Goal: Check status: Check status

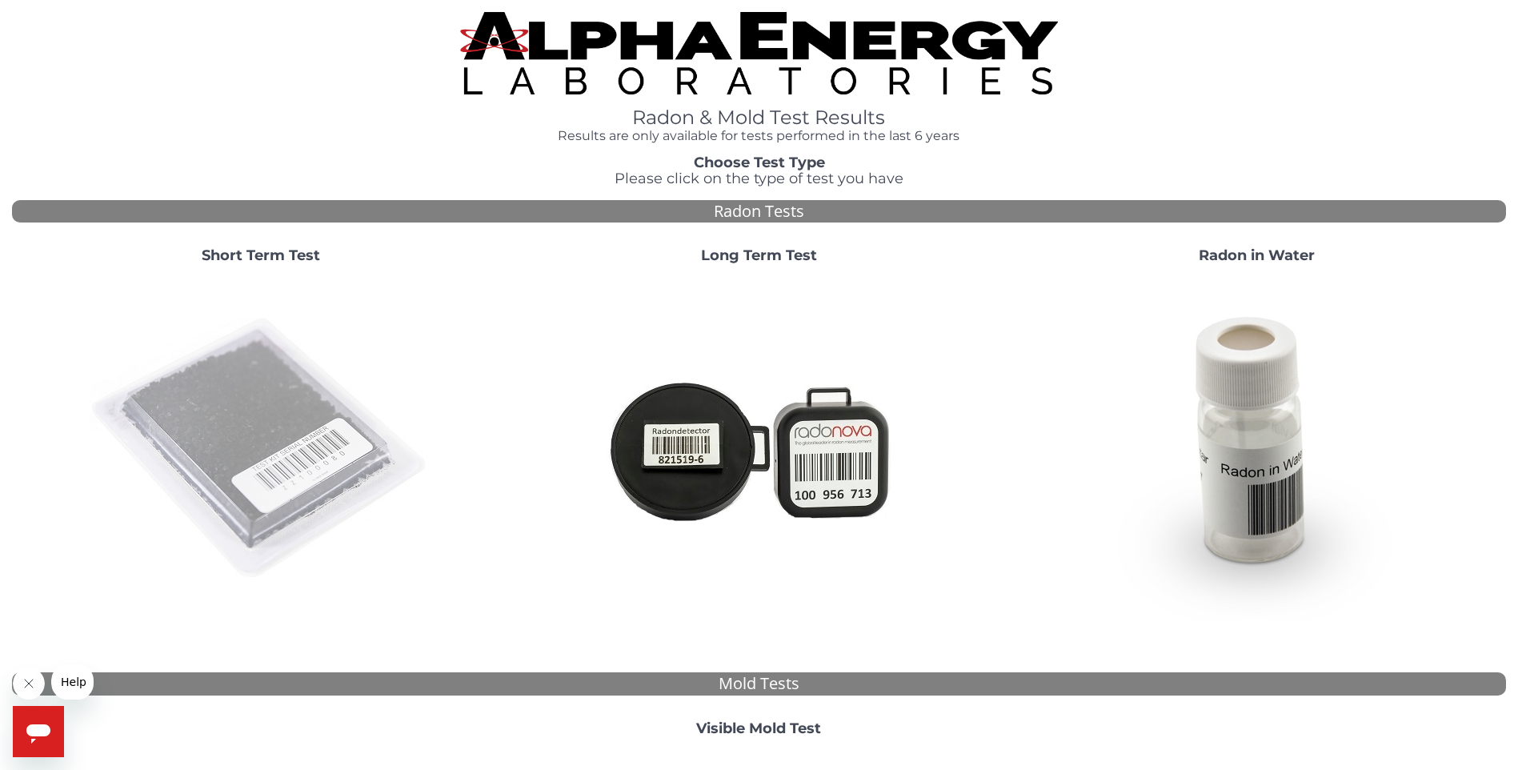
click at [273, 415] on img at bounding box center [261, 449] width 344 height 344
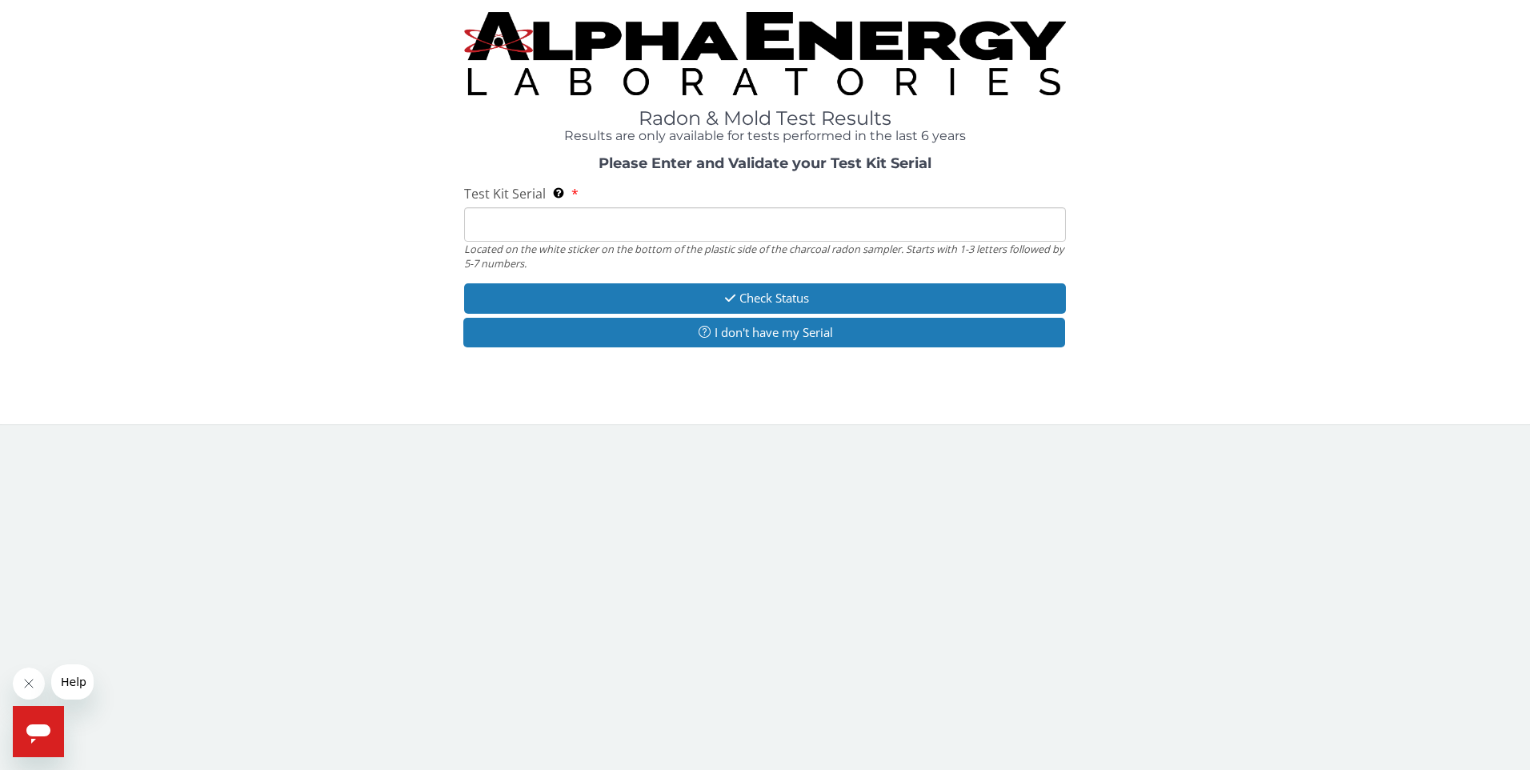
click at [524, 222] on input "Test Kit Serial Located on the white sticker on the bottom of the plastic side …" at bounding box center [765, 224] width 603 height 34
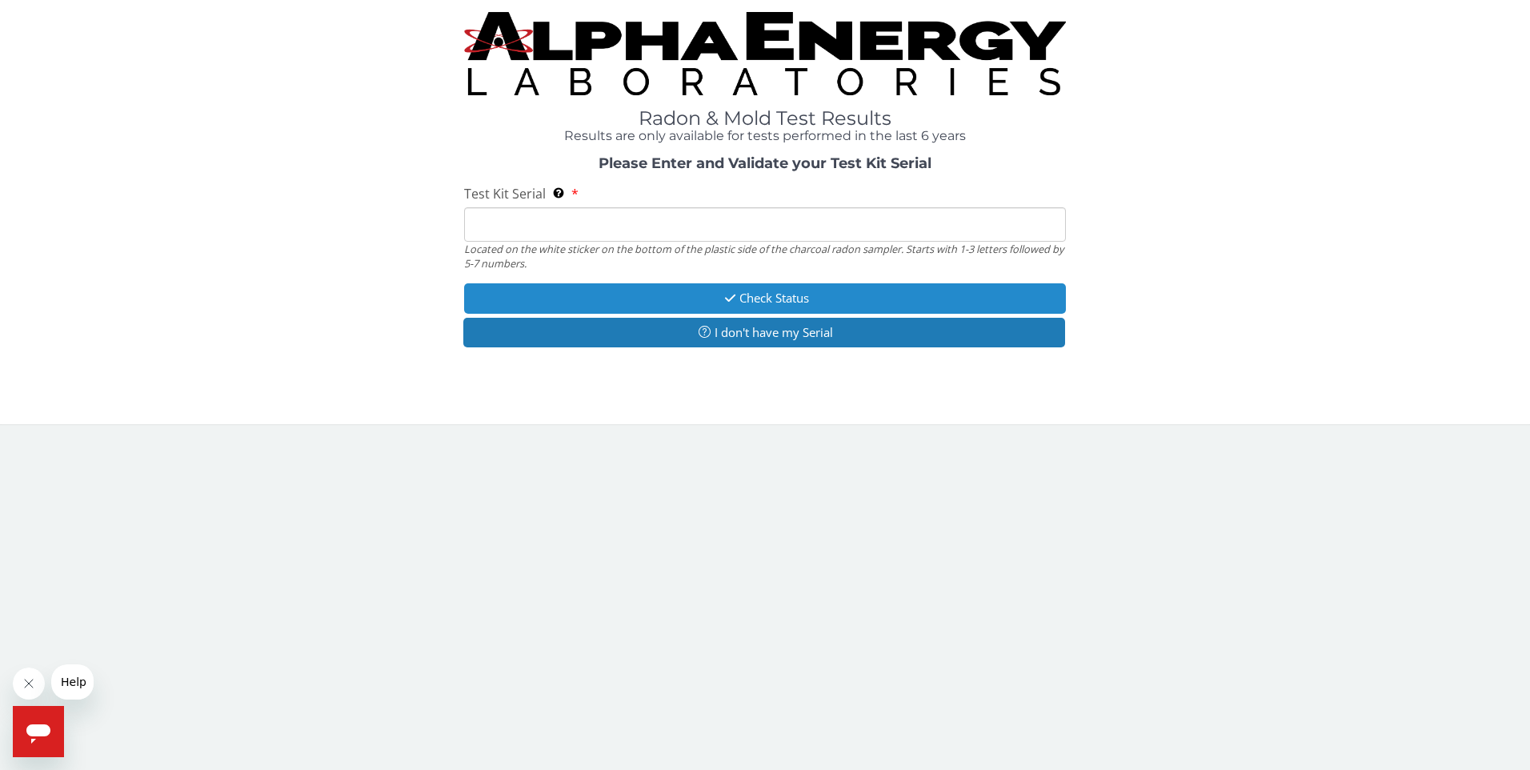
type input "FE257970"
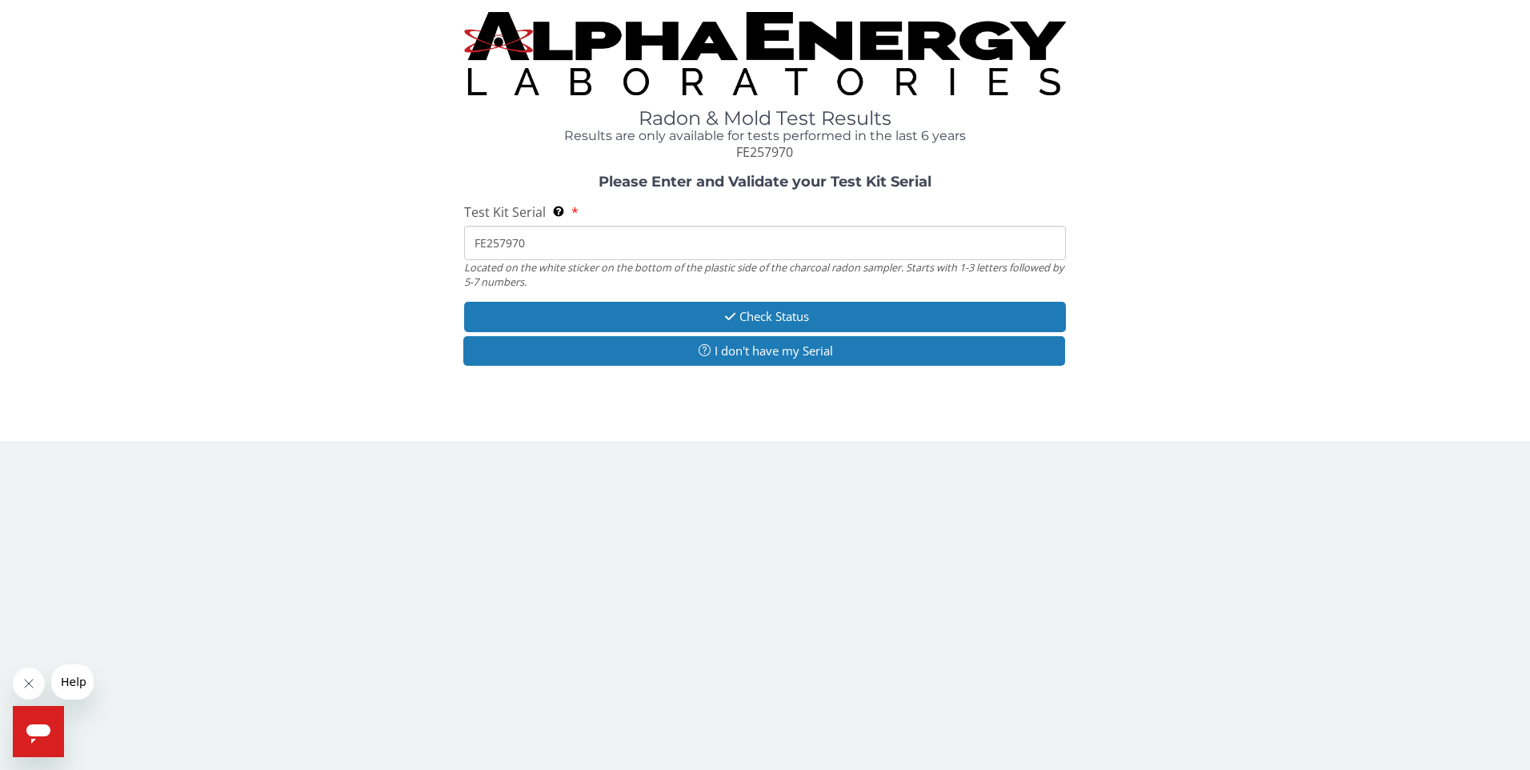
click at [1064, 425] on div "Radon & Mold Test Results Results are only available for tests performed in the…" at bounding box center [765, 221] width 1530 height 442
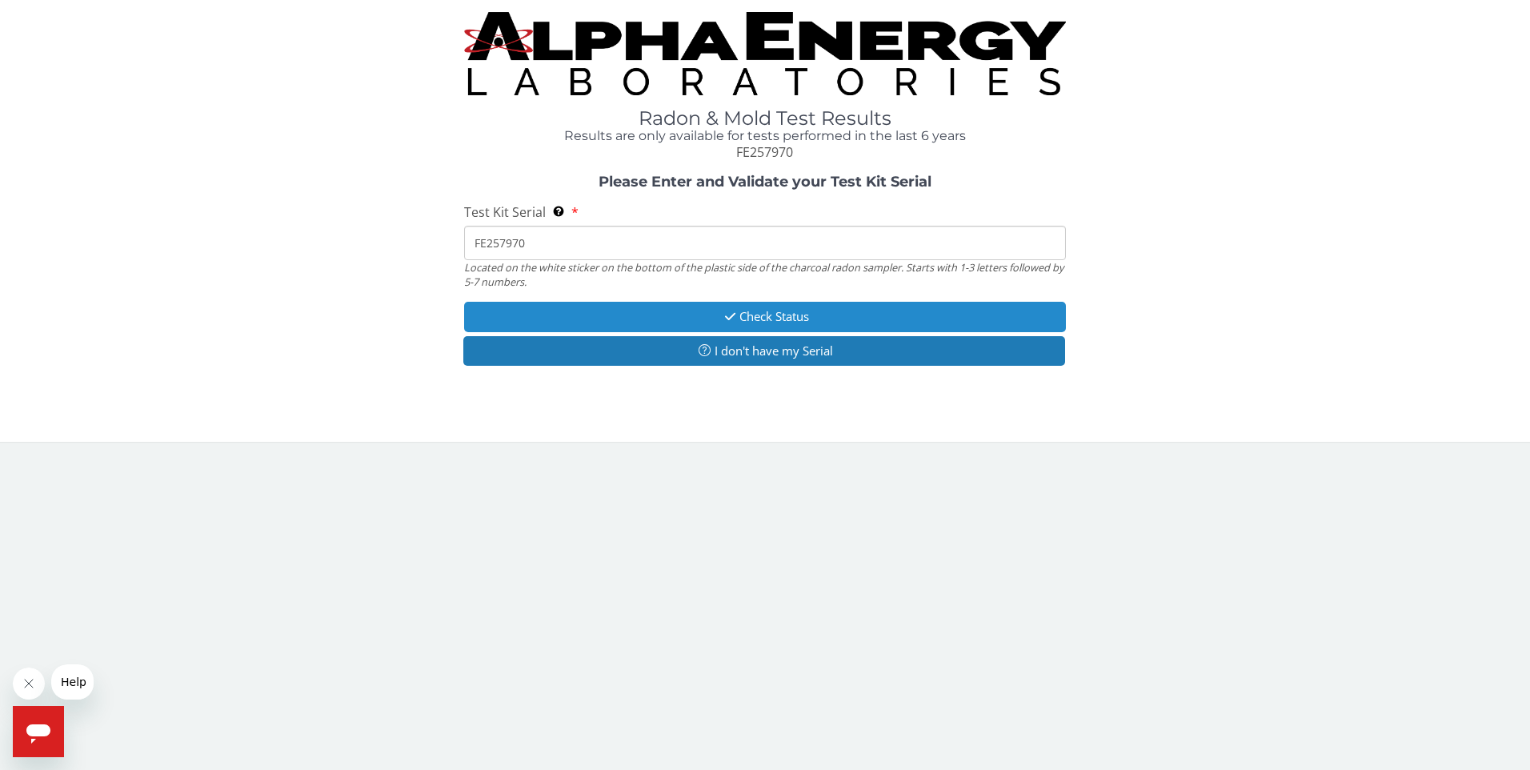
click at [778, 319] on button "Check Status" at bounding box center [765, 317] width 603 height 30
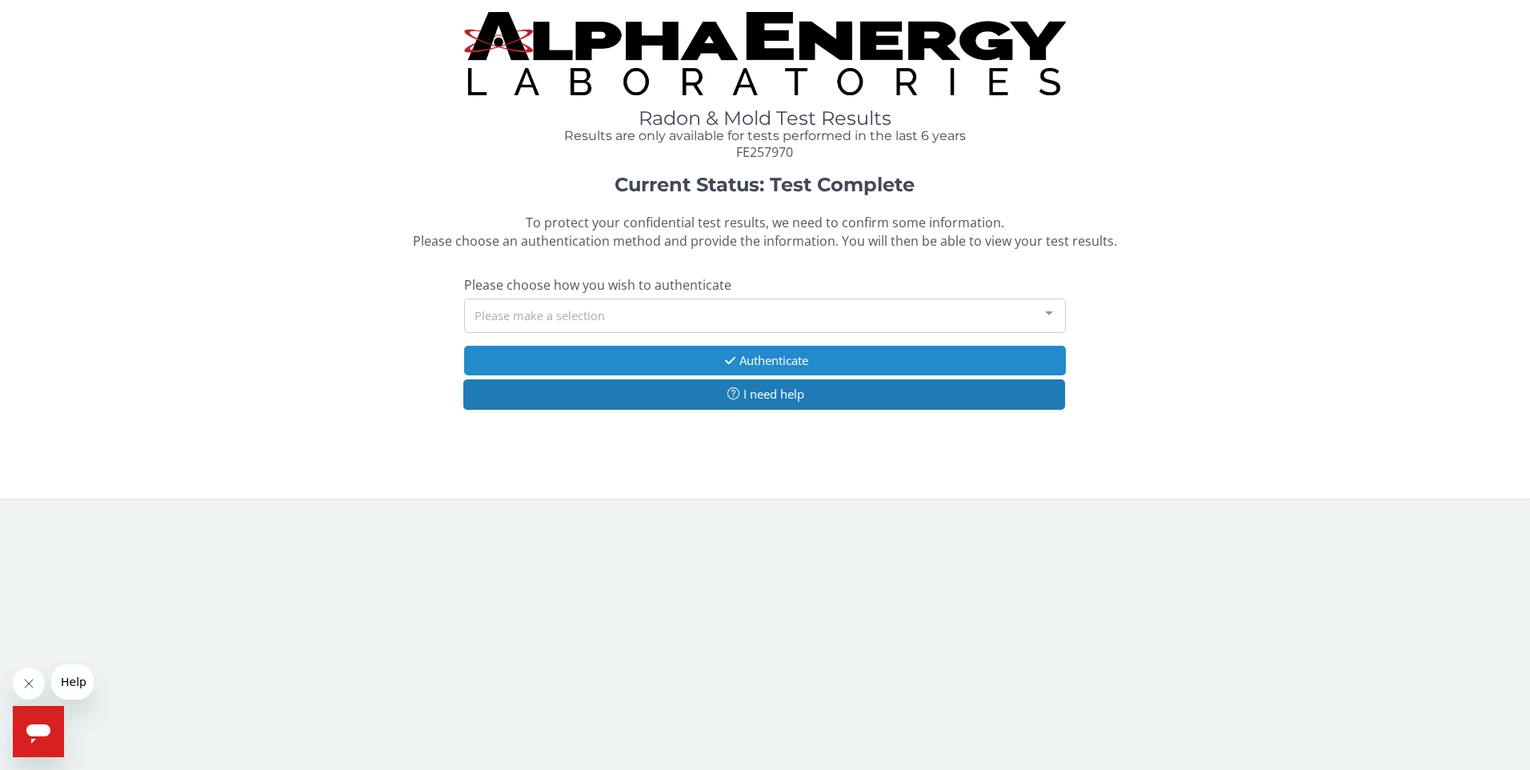
click at [787, 360] on button "Authenticate" at bounding box center [765, 361] width 603 height 30
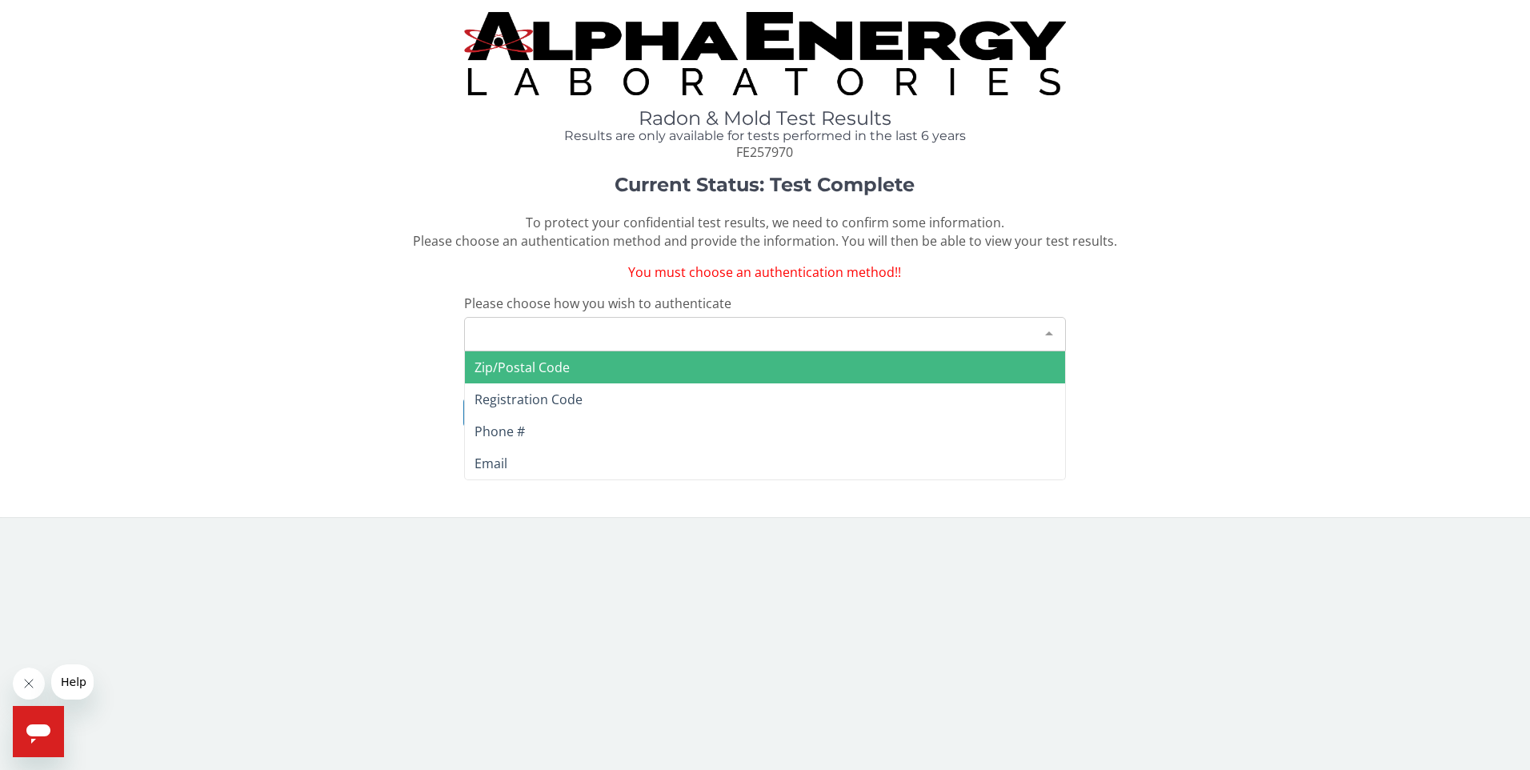
click at [1051, 330] on div at bounding box center [1049, 333] width 32 height 30
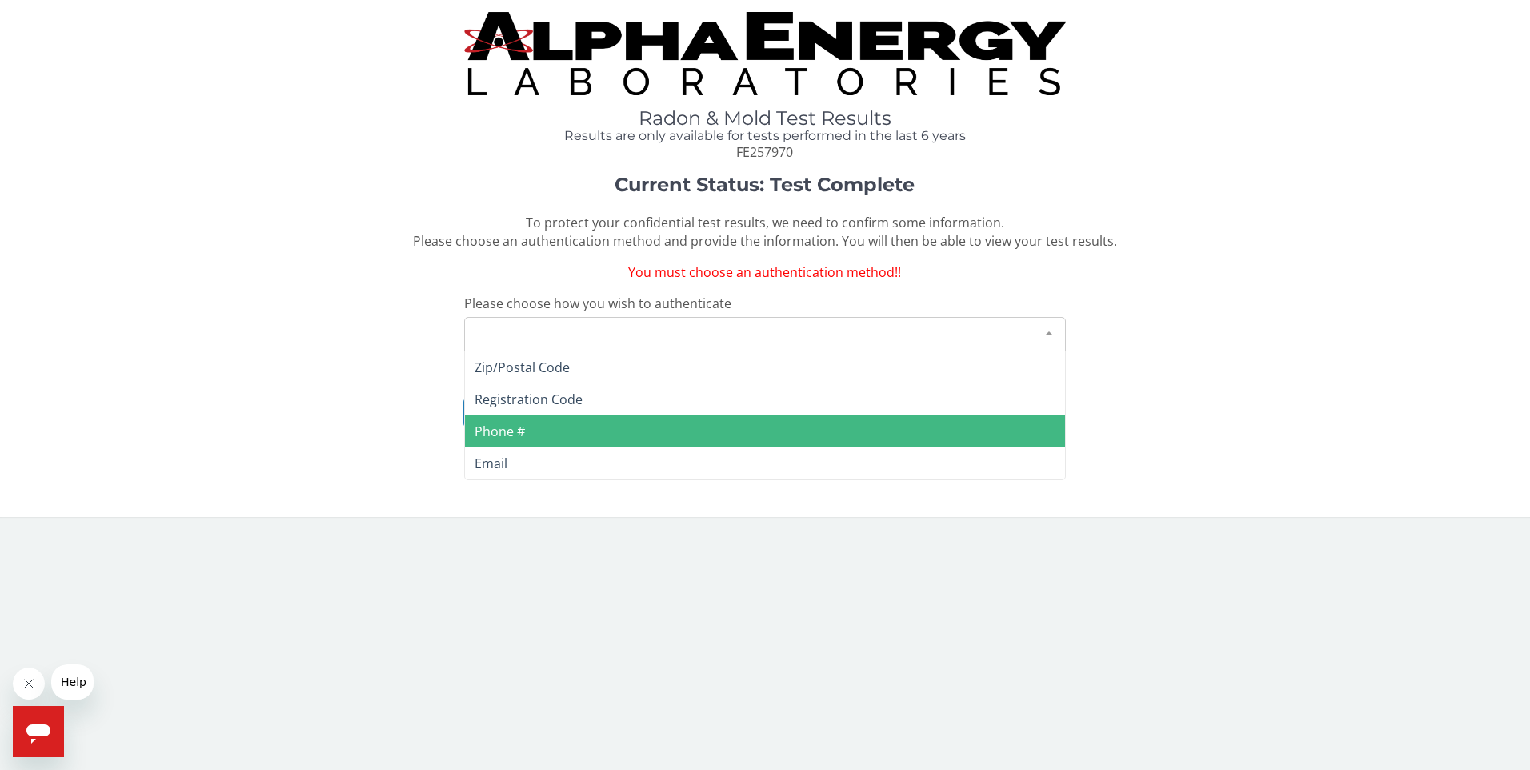
click at [559, 432] on span "Phone #" at bounding box center [765, 431] width 601 height 32
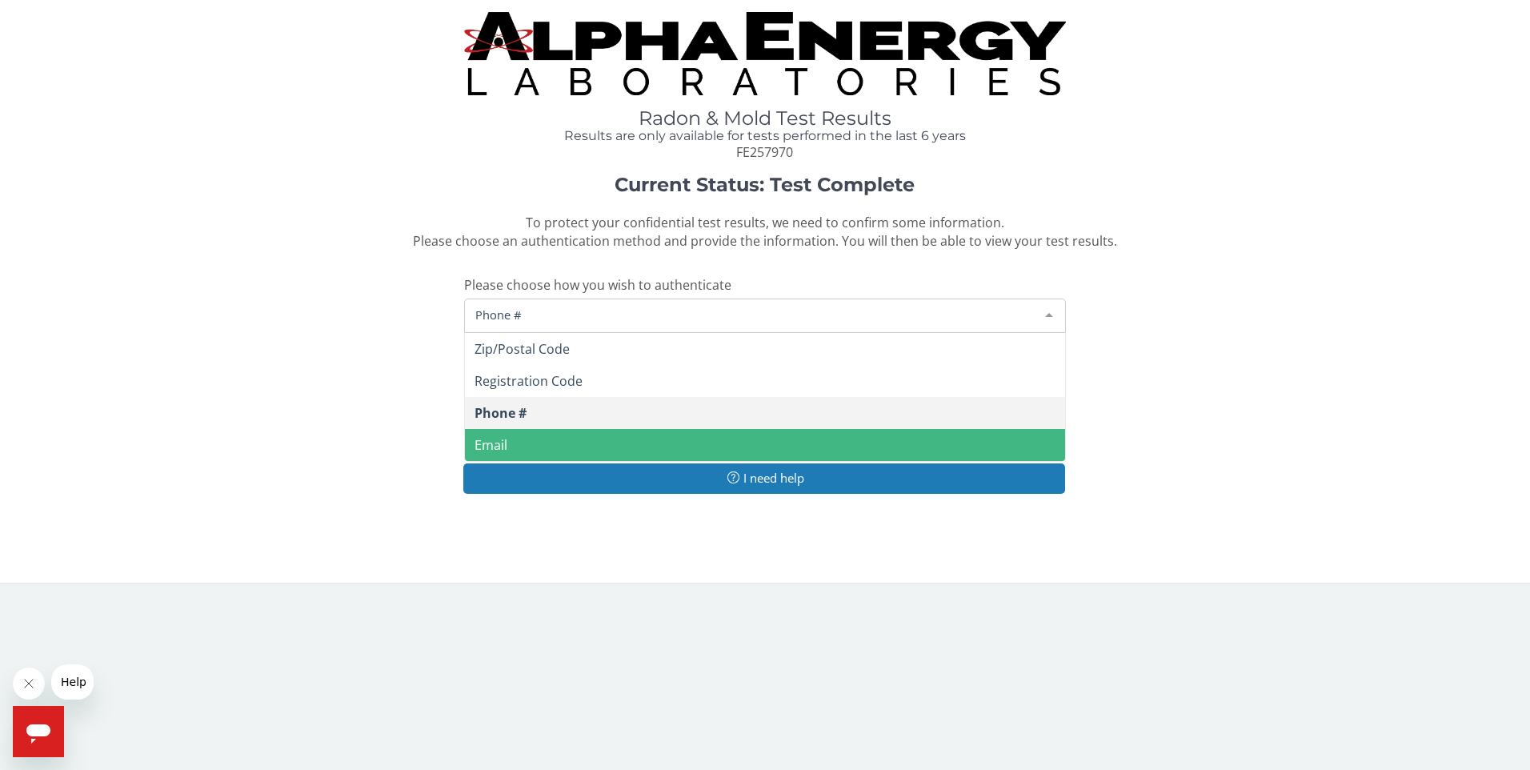
click at [1048, 309] on div at bounding box center [1049, 314] width 32 height 30
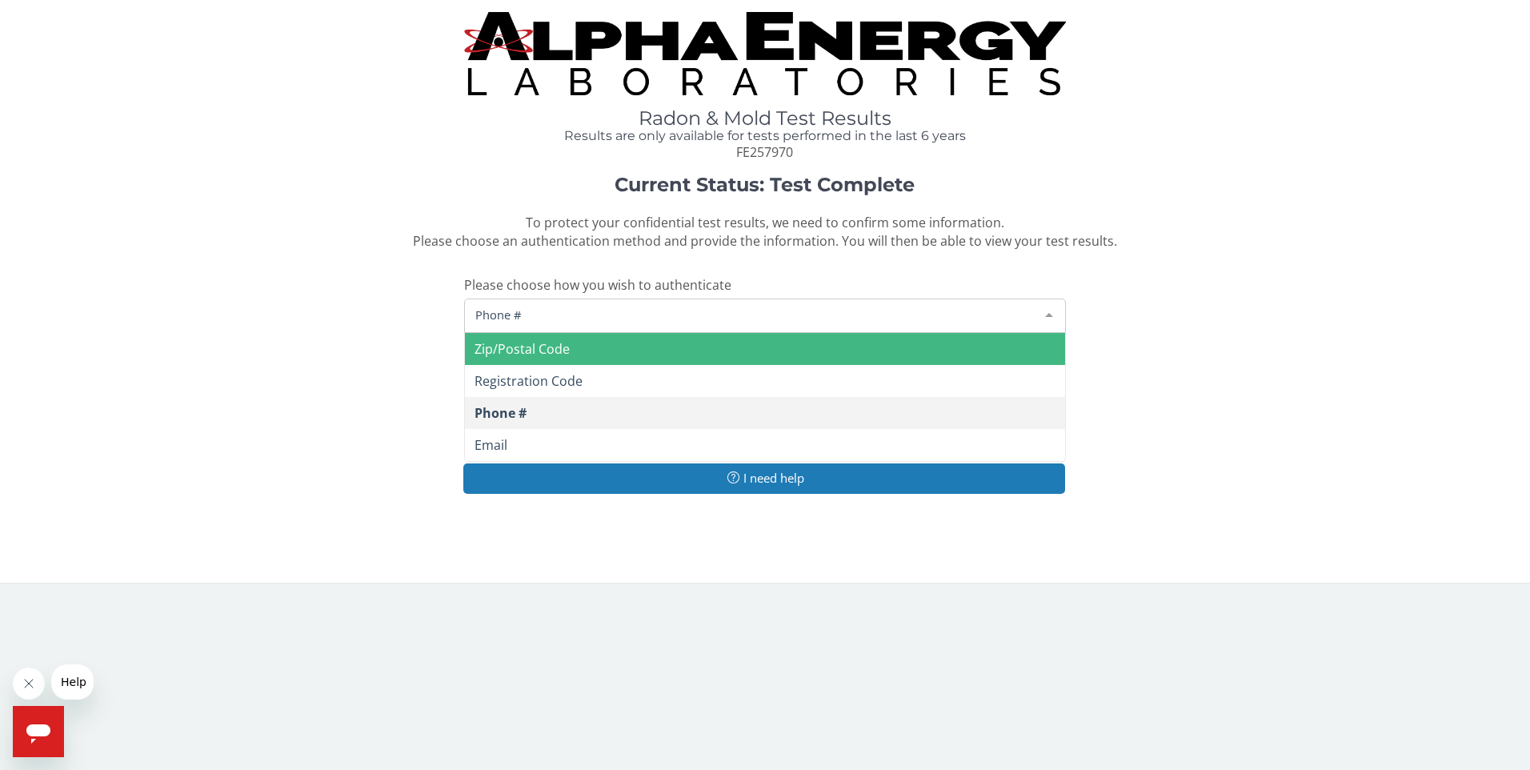
click at [542, 350] on span "Zip/Postal Code" at bounding box center [522, 349] width 95 height 18
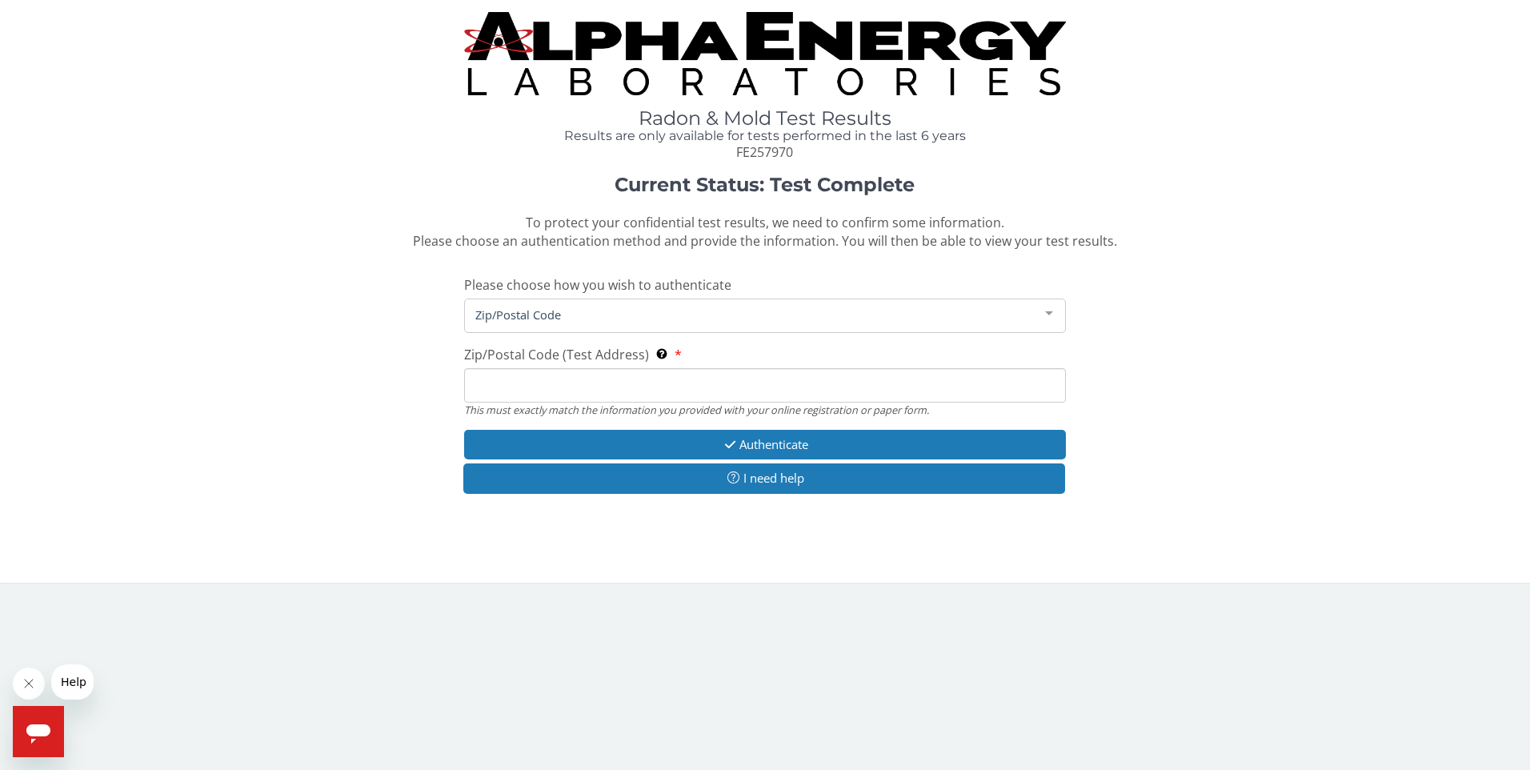
click at [479, 382] on input "Zip/Postal Code (Test Address) This must exactly match the information you prov…" at bounding box center [765, 385] width 603 height 34
type input "15425"
click at [1260, 427] on div "Current Status: Test Complete To protect your confidential test results, we nee…" at bounding box center [765, 342] width 1506 height 336
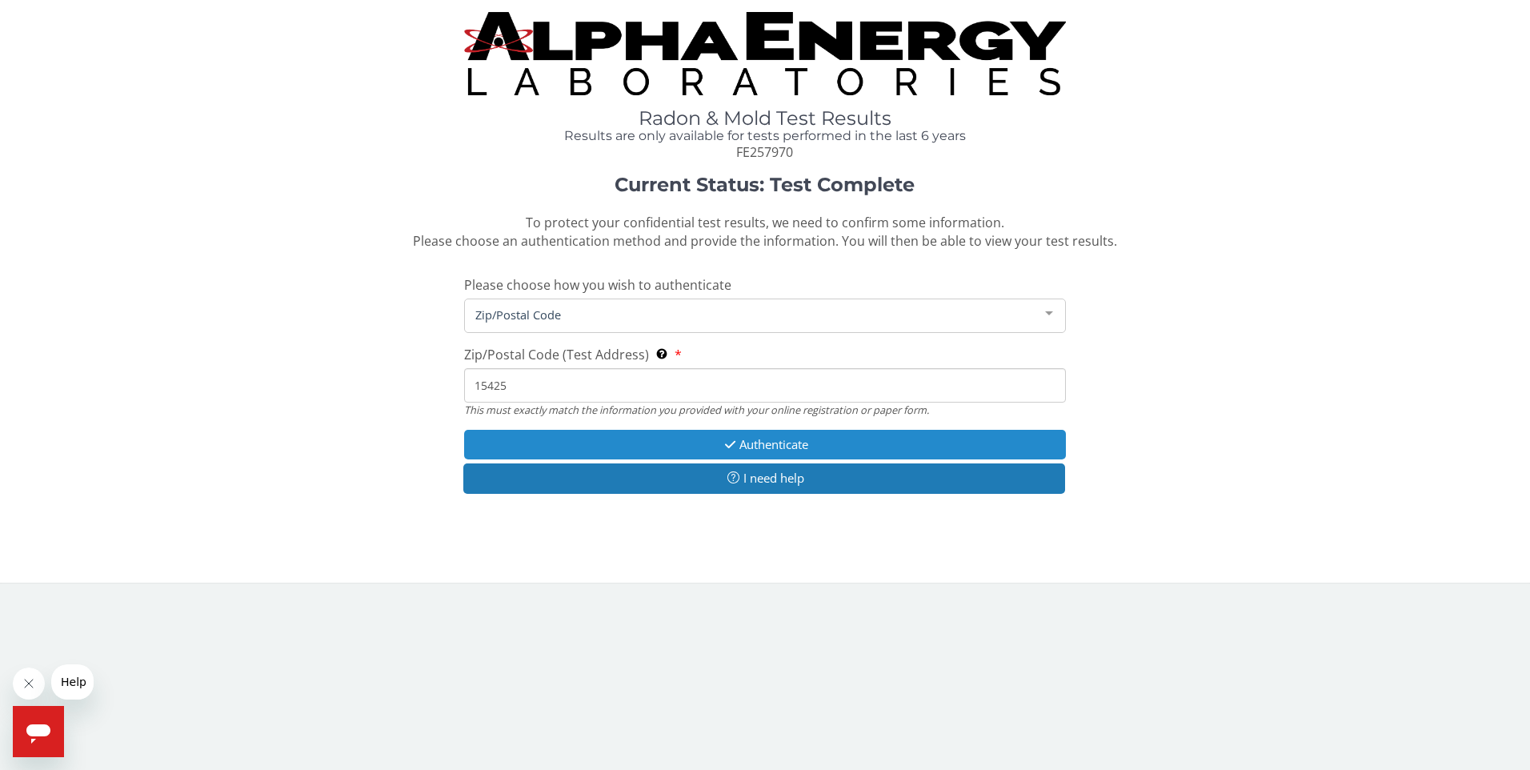
click at [779, 444] on button "Authenticate" at bounding box center [765, 445] width 603 height 30
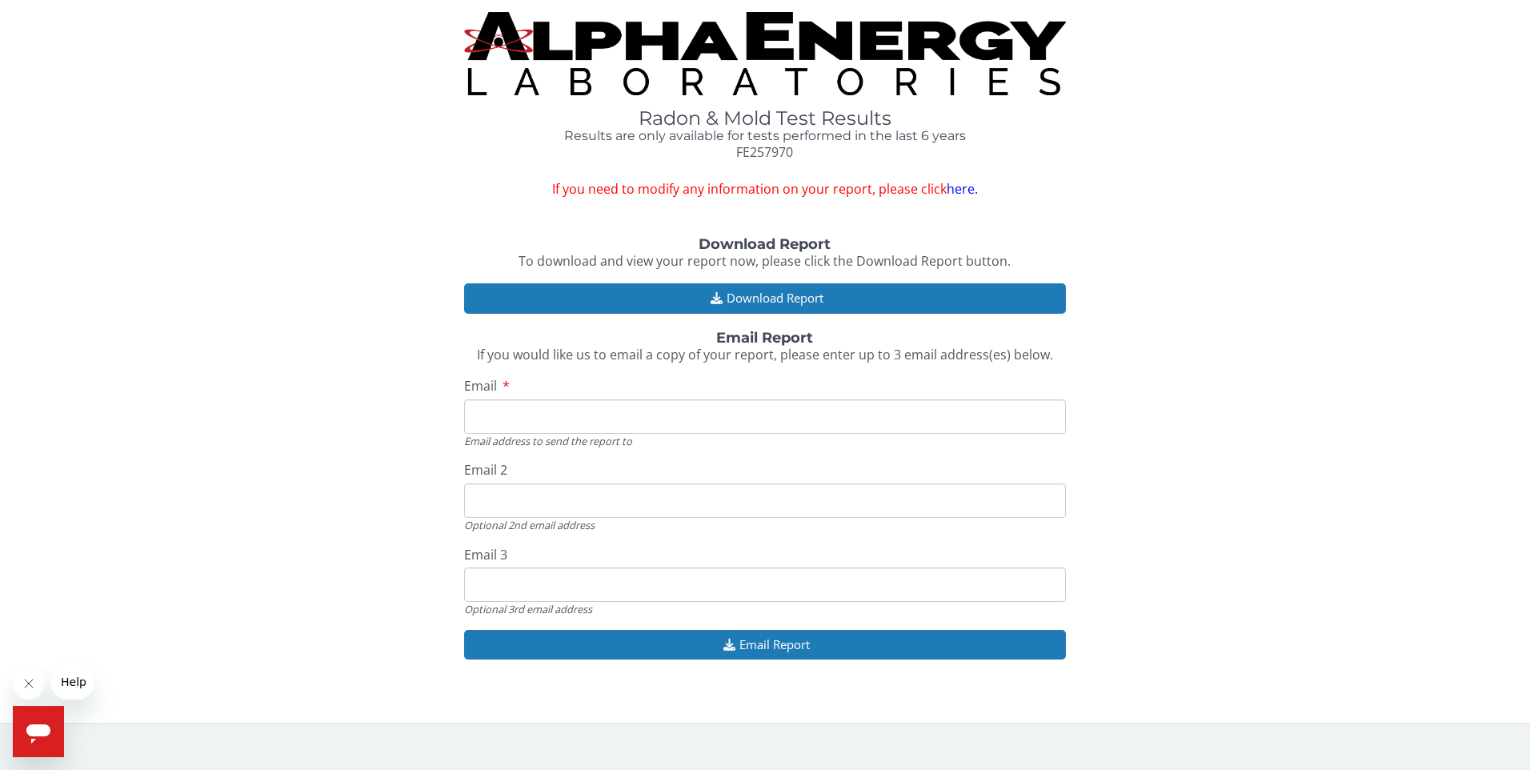
click at [482, 417] on input "Email" at bounding box center [765, 416] width 603 height 34
type input "[EMAIL_ADDRESS][DOMAIN_NAME]"
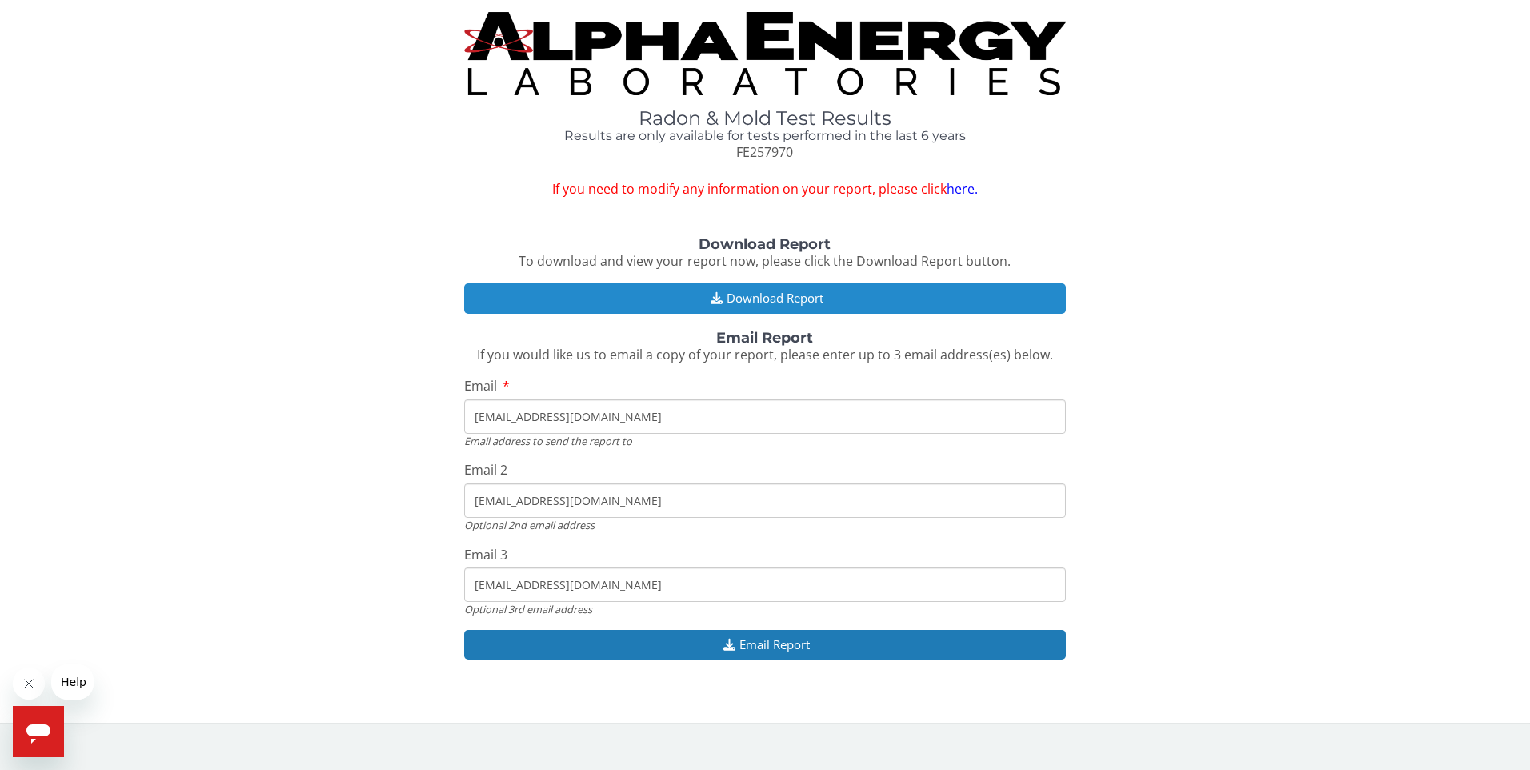
click at [773, 293] on button "Download Report" at bounding box center [765, 298] width 603 height 30
